Goal: Transaction & Acquisition: Purchase product/service

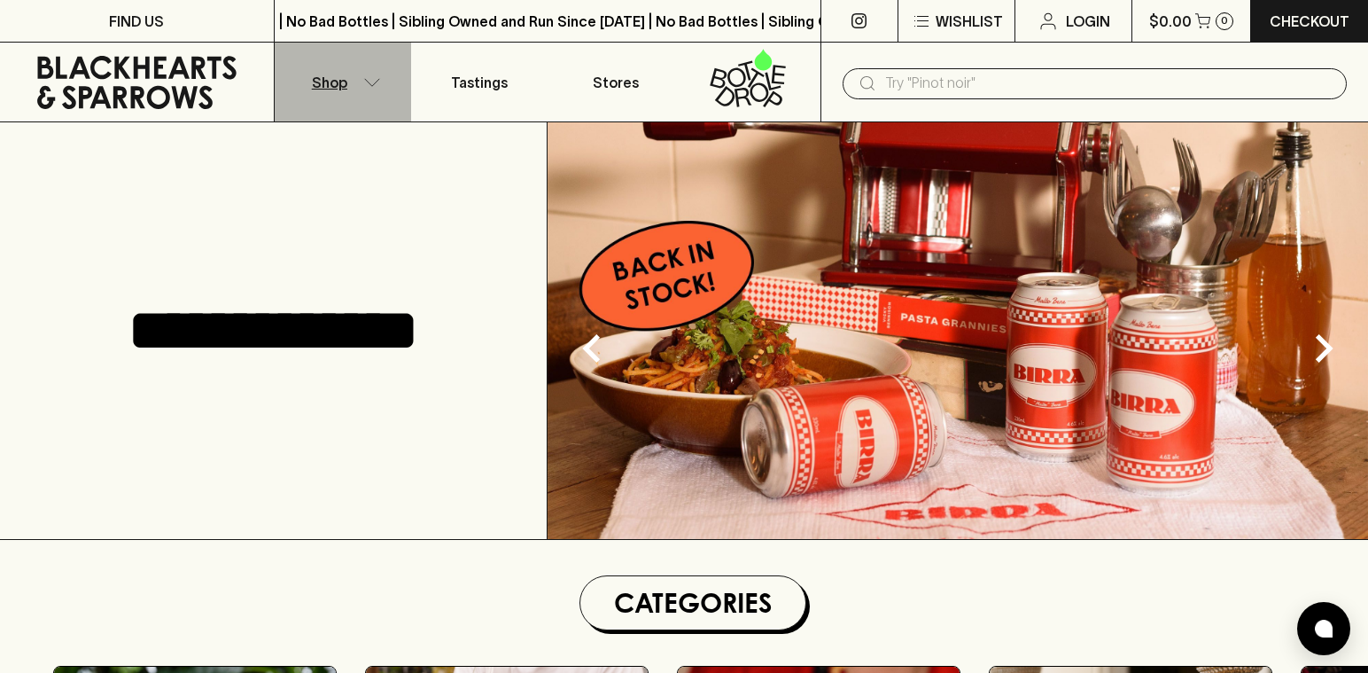
click at [333, 83] on p "Shop" at bounding box center [329, 82] width 35 height 21
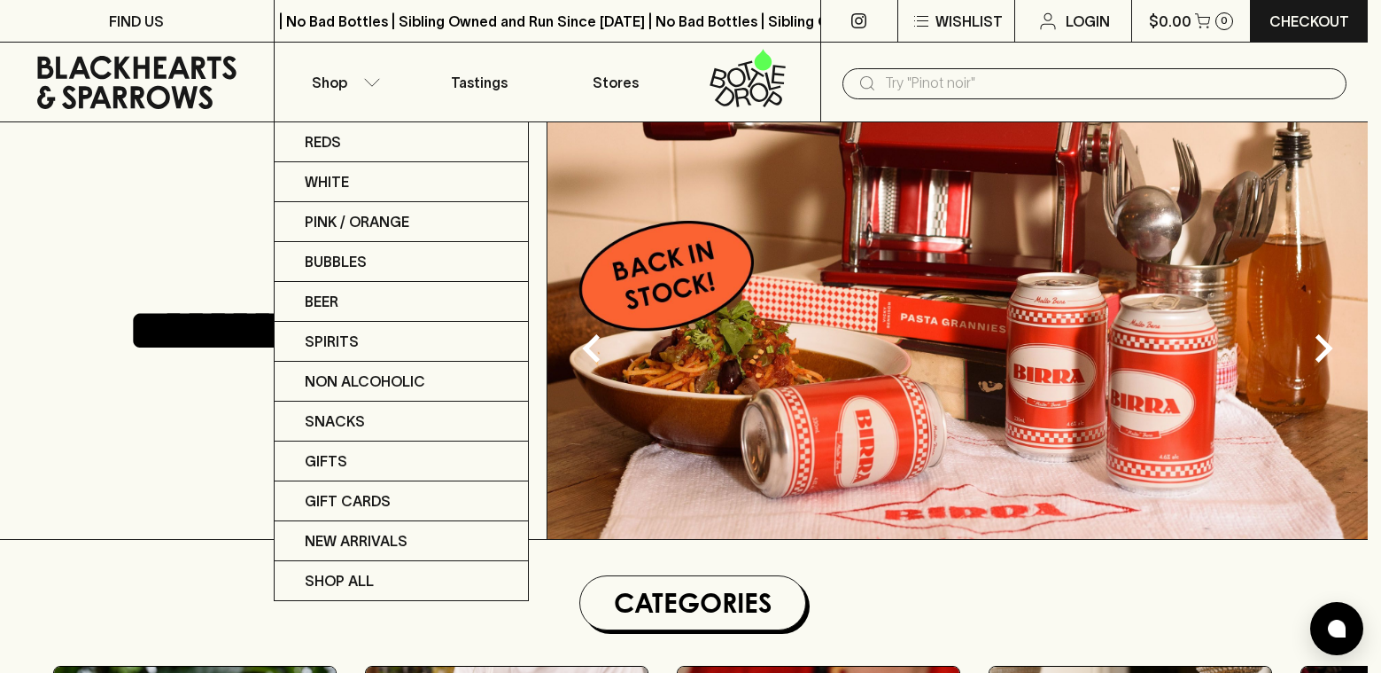
click at [1142, 86] on div at bounding box center [690, 336] width 1381 height 673
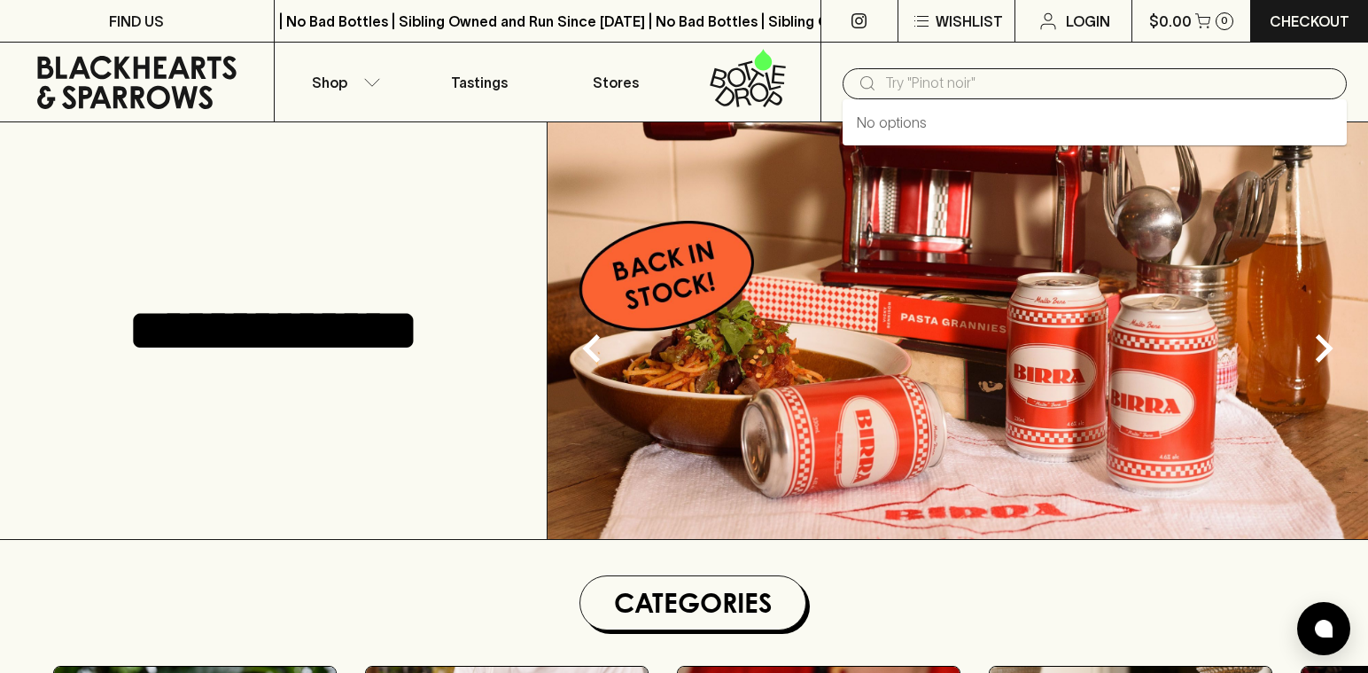
click at [1051, 97] on input "text" at bounding box center [1108, 83] width 447 height 28
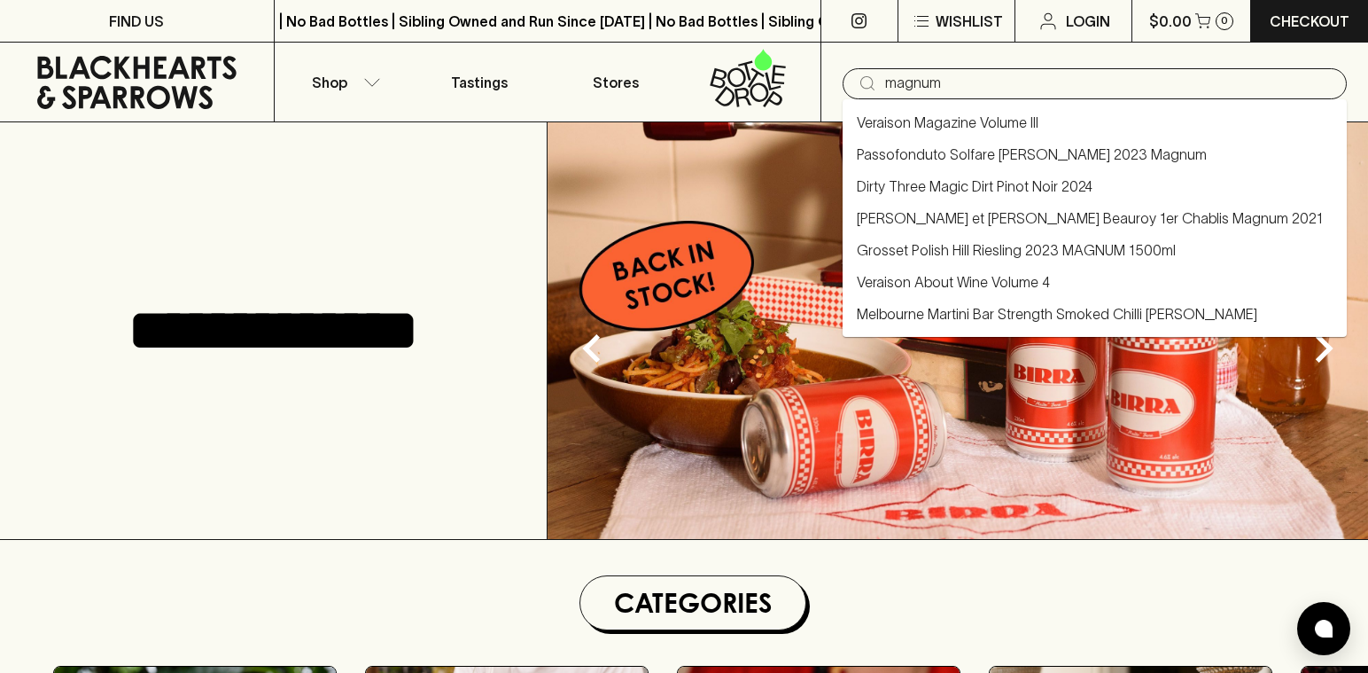
type input "magnum"
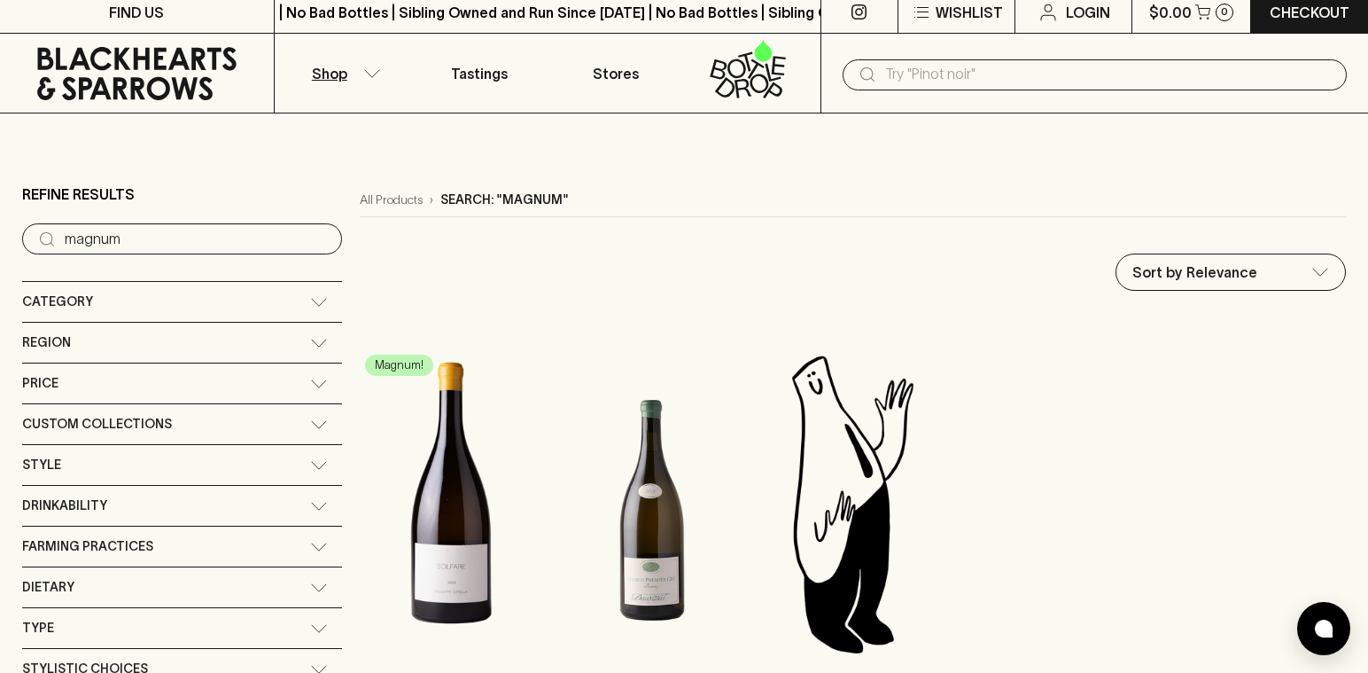
scroll to position [192, 0]
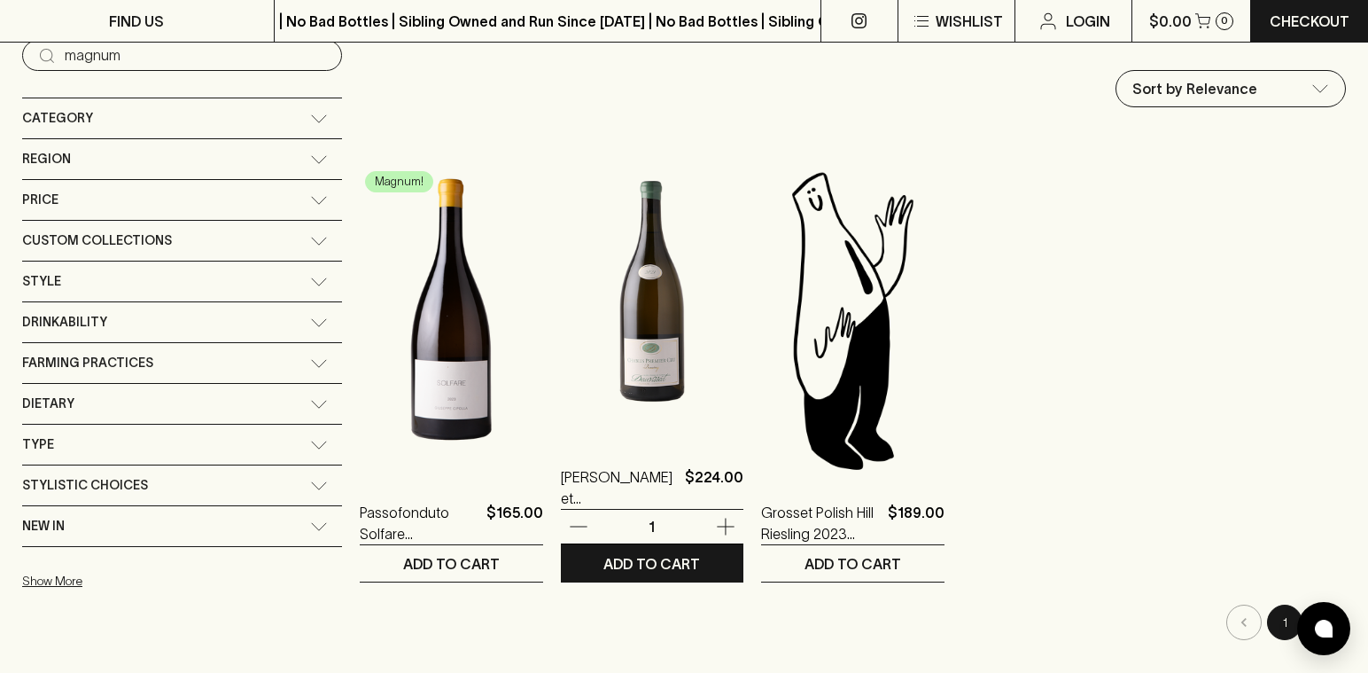
click at [583, 359] on img at bounding box center [652, 284] width 183 height 310
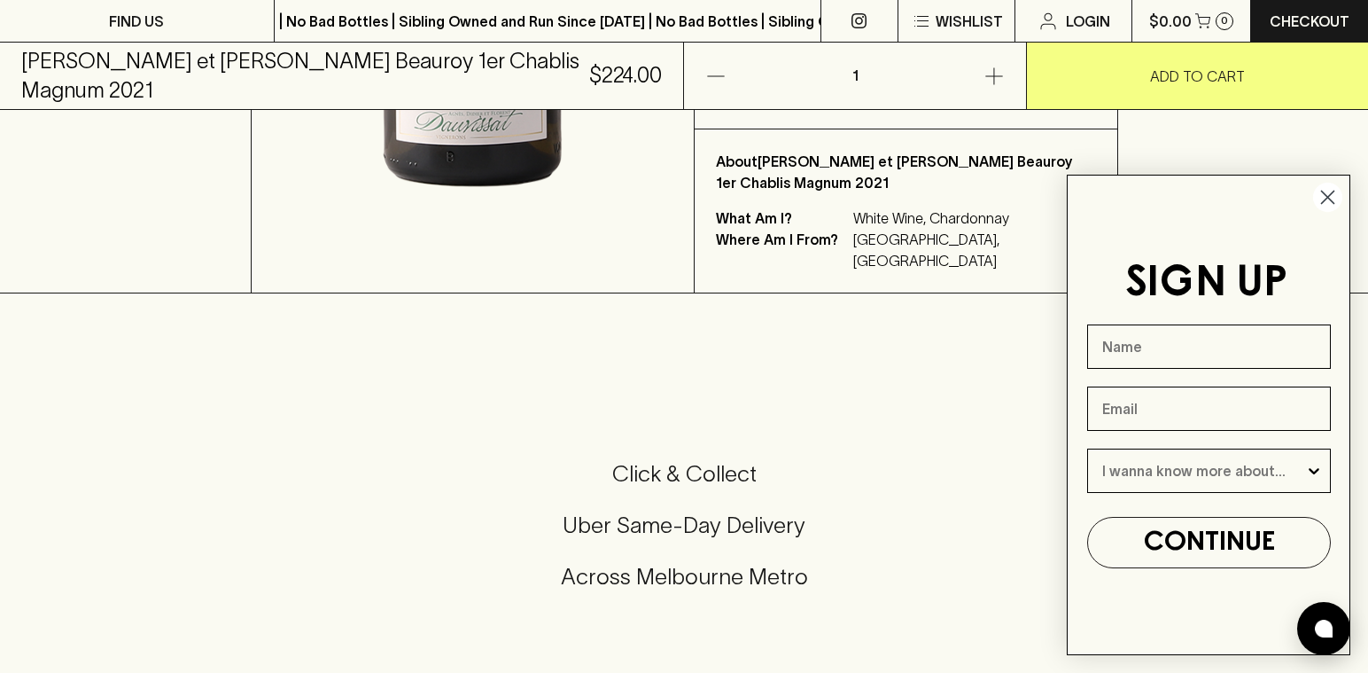
scroll to position [619, 0]
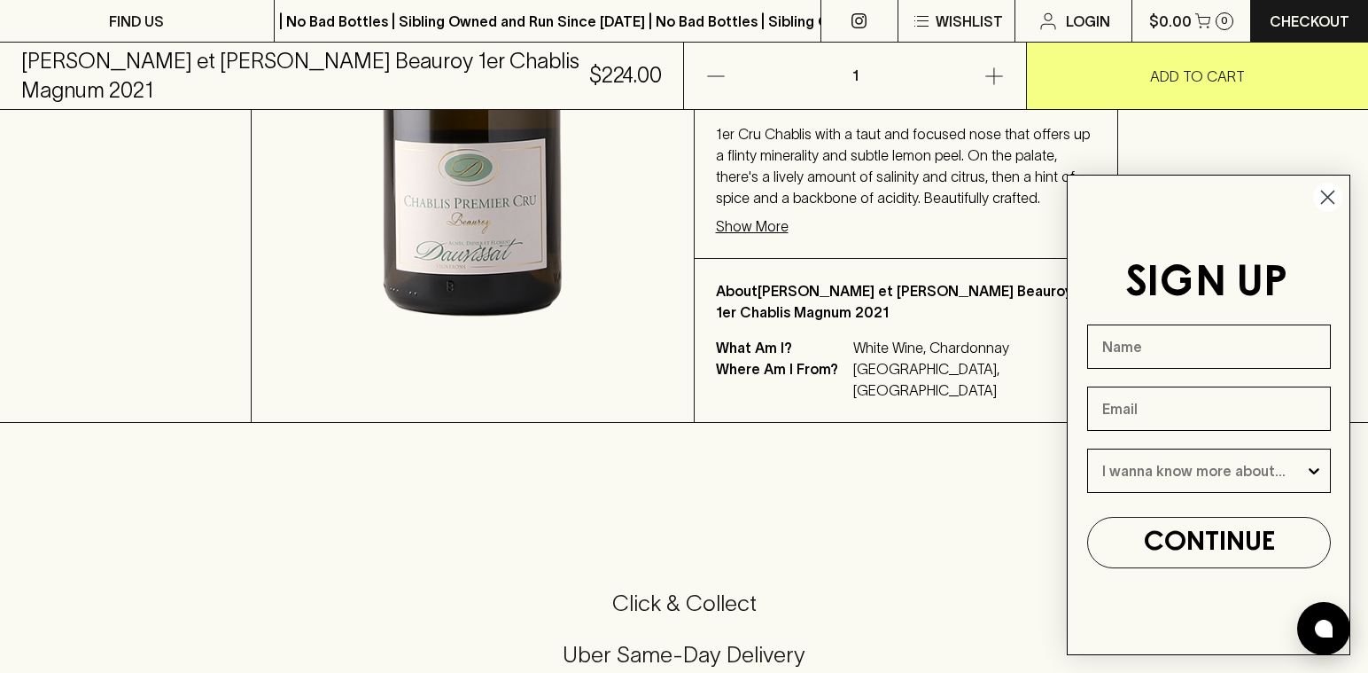
click at [1319, 198] on circle "Close dialog" at bounding box center [1327, 197] width 29 height 29
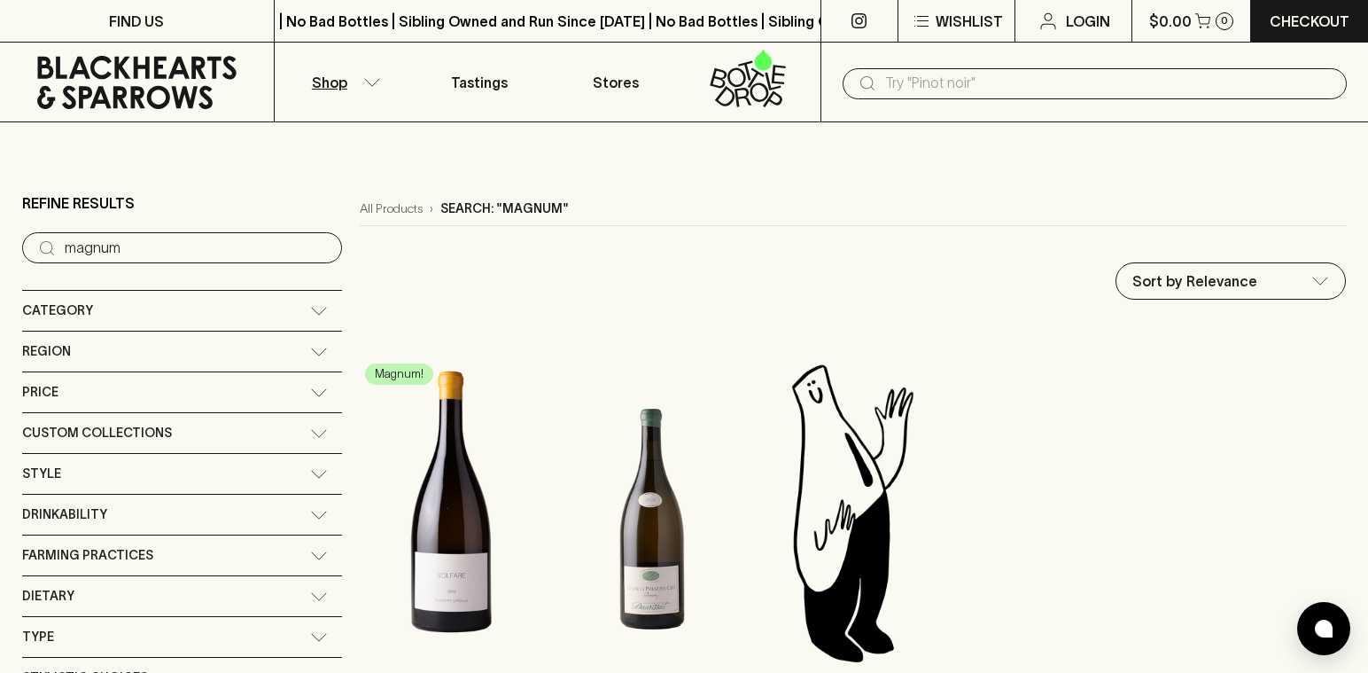
click at [140, 313] on div "Category" at bounding box center [166, 311] width 288 height 22
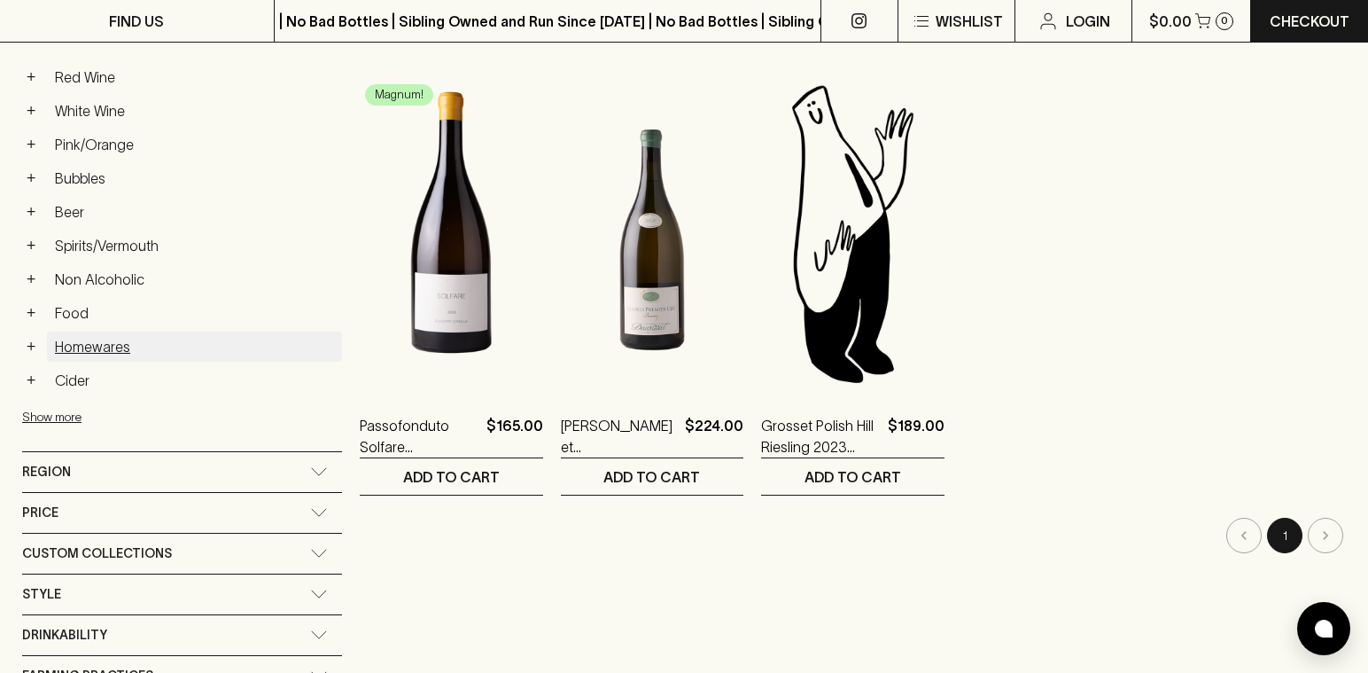
scroll to position [241, 0]
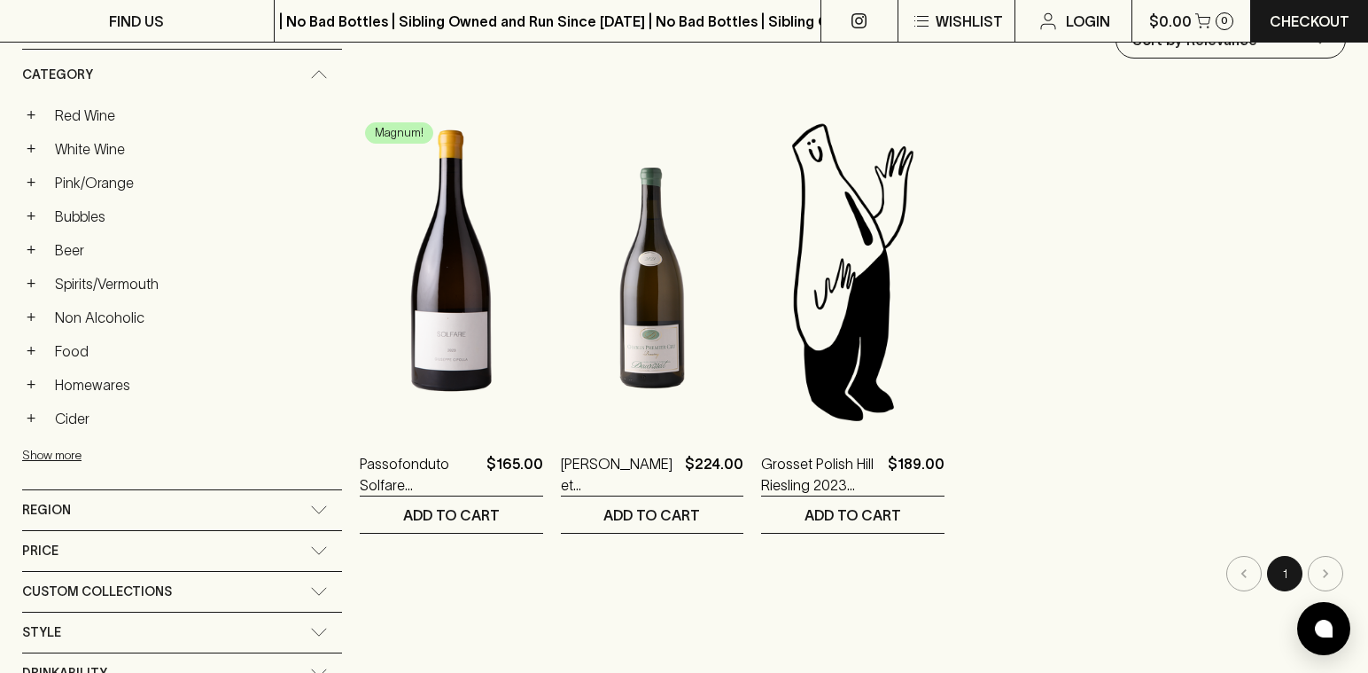
click at [131, 634] on div "Style" at bounding box center [166, 632] width 288 height 22
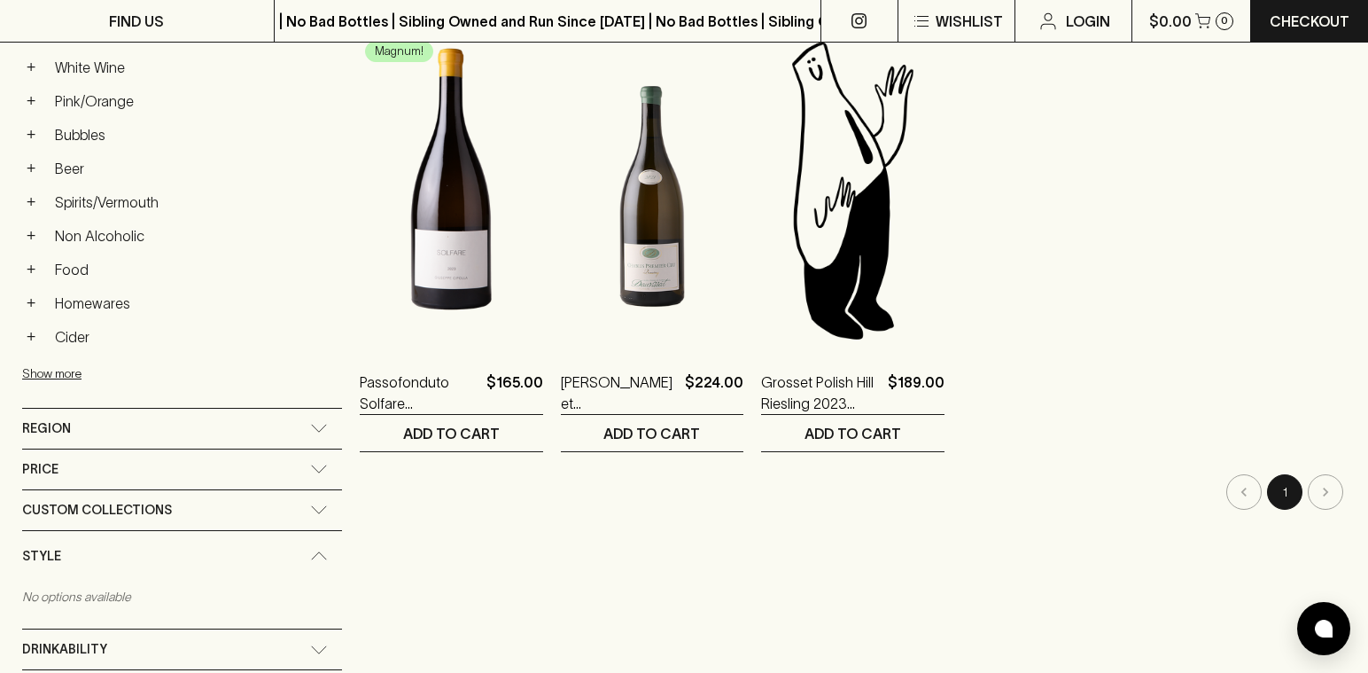
scroll to position [101, 0]
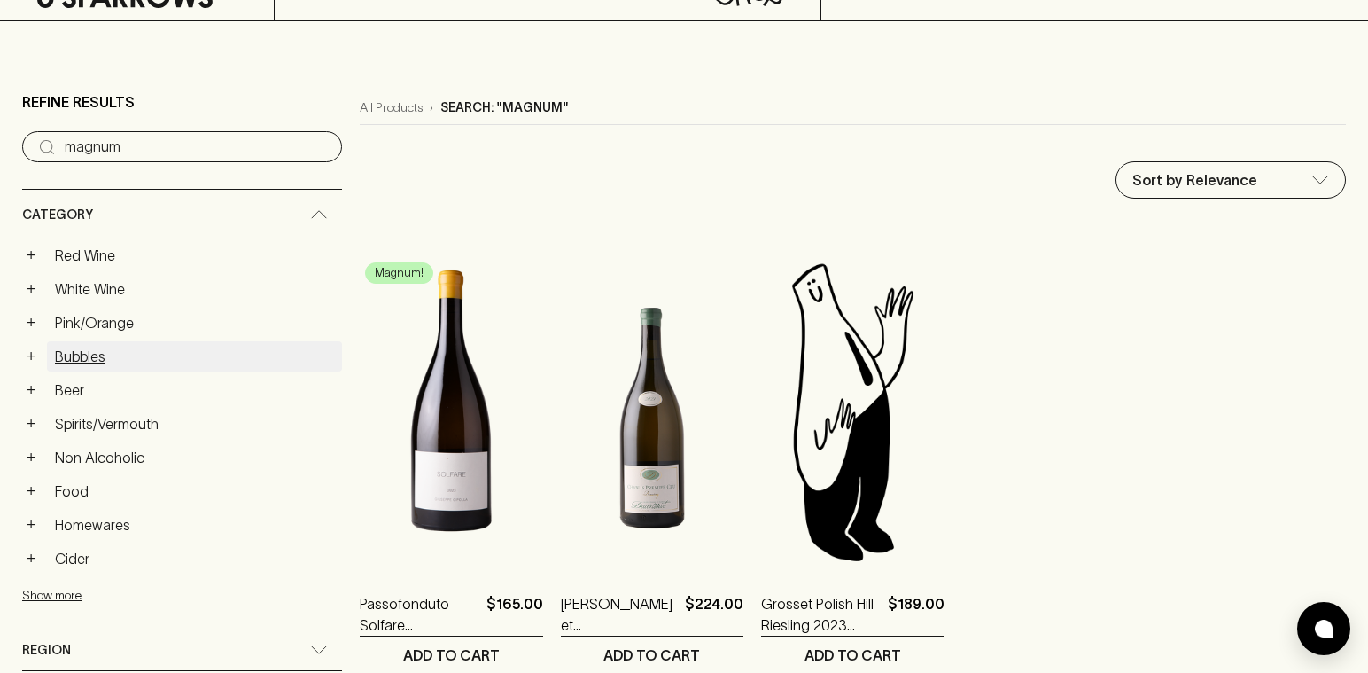
click at [85, 355] on link "Bubbles" at bounding box center [194, 356] width 295 height 30
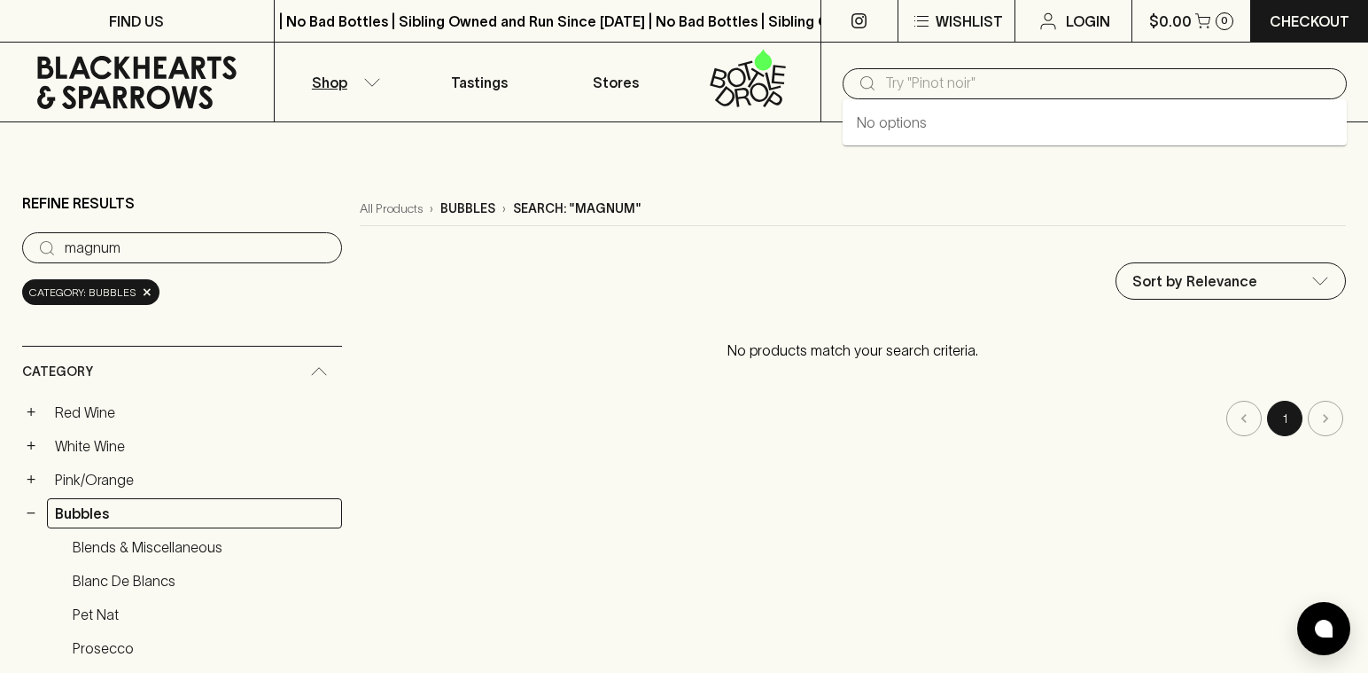
click at [1022, 91] on input "text" at bounding box center [1108, 83] width 447 height 28
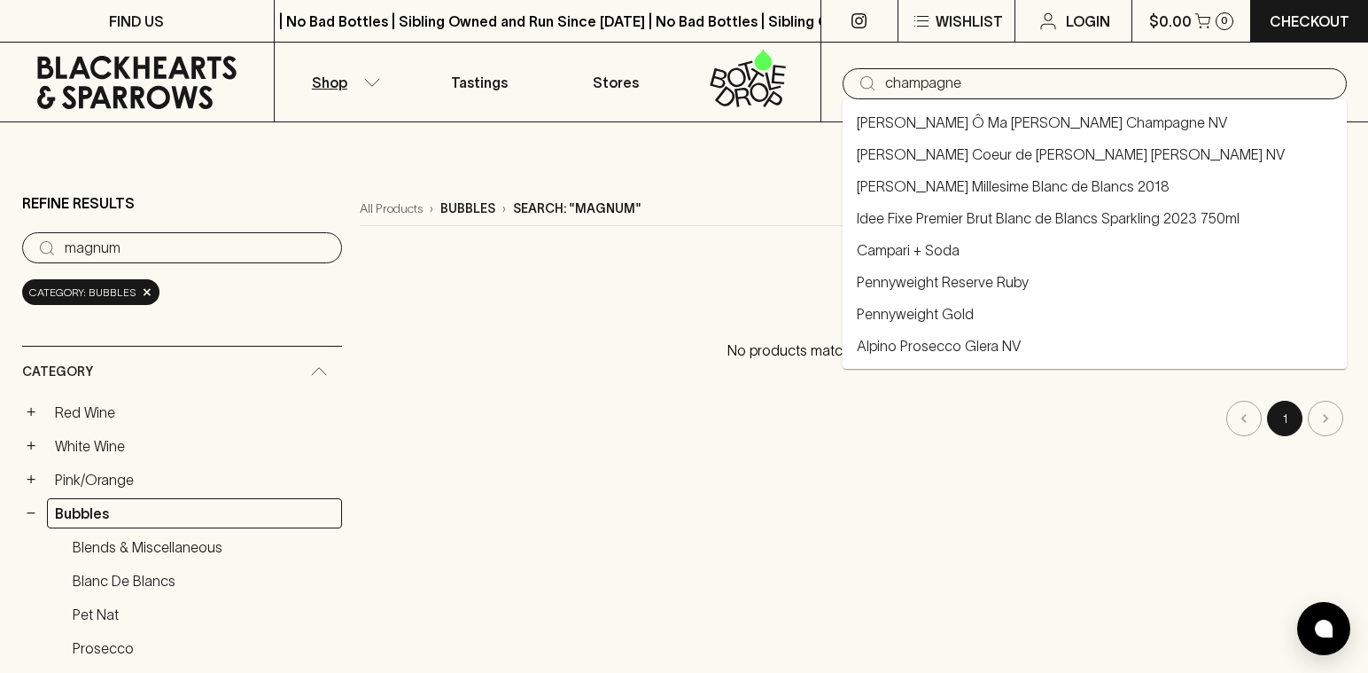
type input "champagne"
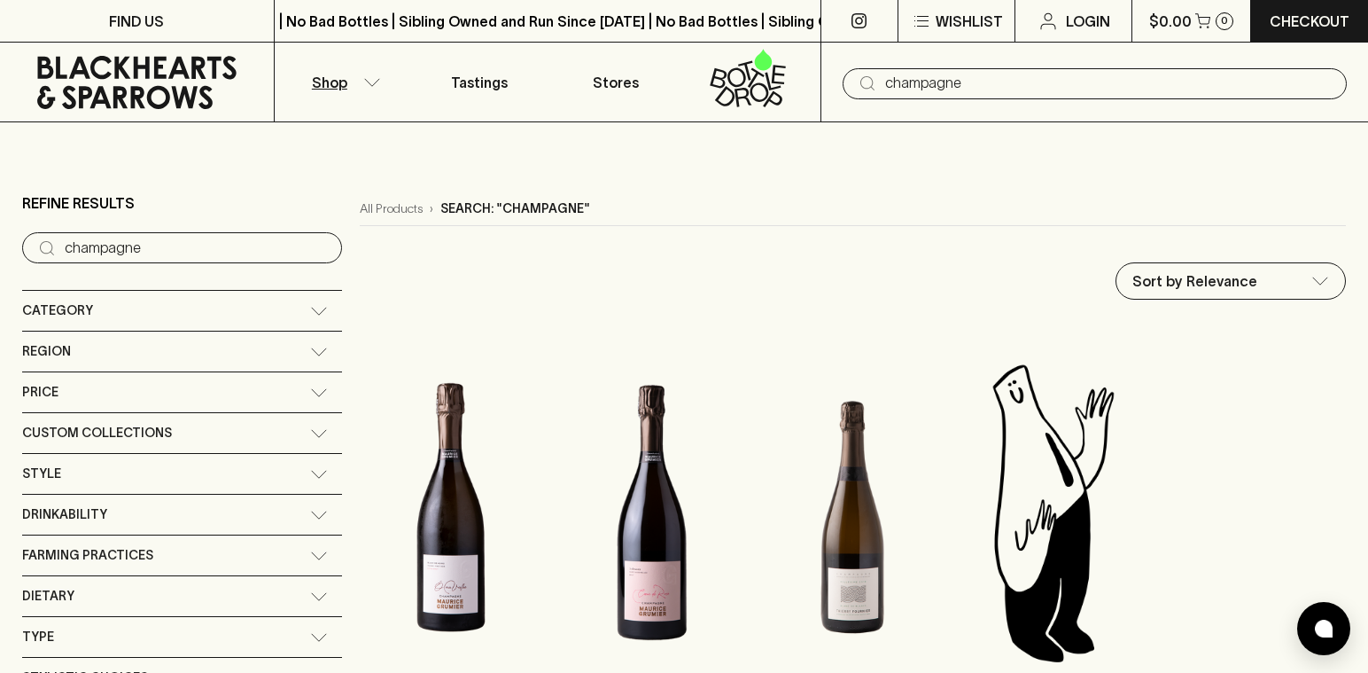
scroll to position [398, 0]
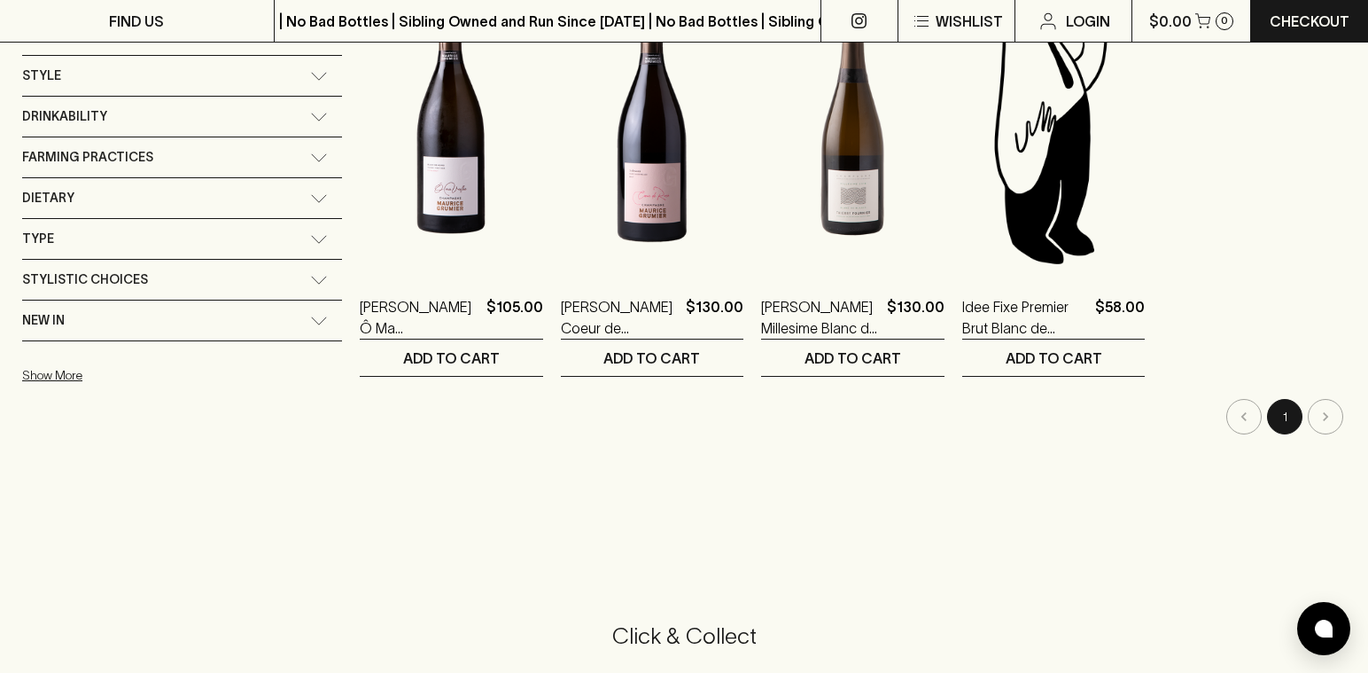
click at [1327, 419] on li "pagination navigation" at bounding box center [1325, 416] width 41 height 35
